Goal: Task Accomplishment & Management: Manage account settings

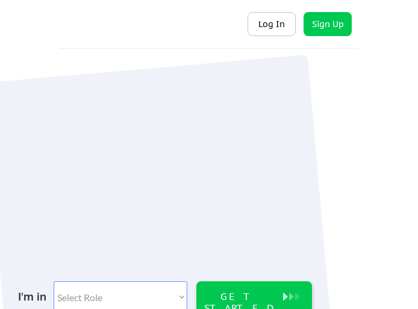
click at [274, 22] on button "Log In" at bounding box center [272, 24] width 48 height 24
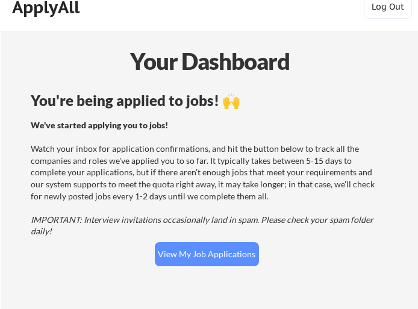
scroll to position [198, 0]
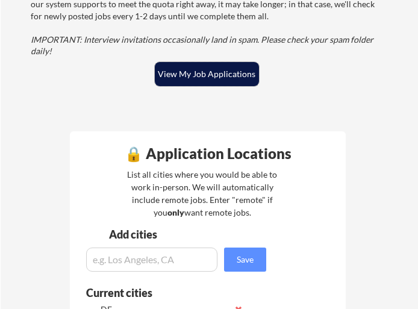
click at [214, 82] on button "View My Job Applications" at bounding box center [207, 74] width 104 height 24
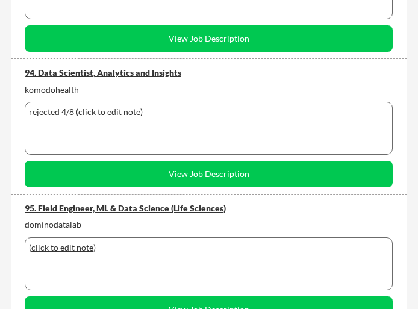
scroll to position [12752, 0]
